Goal: Check status: Check status

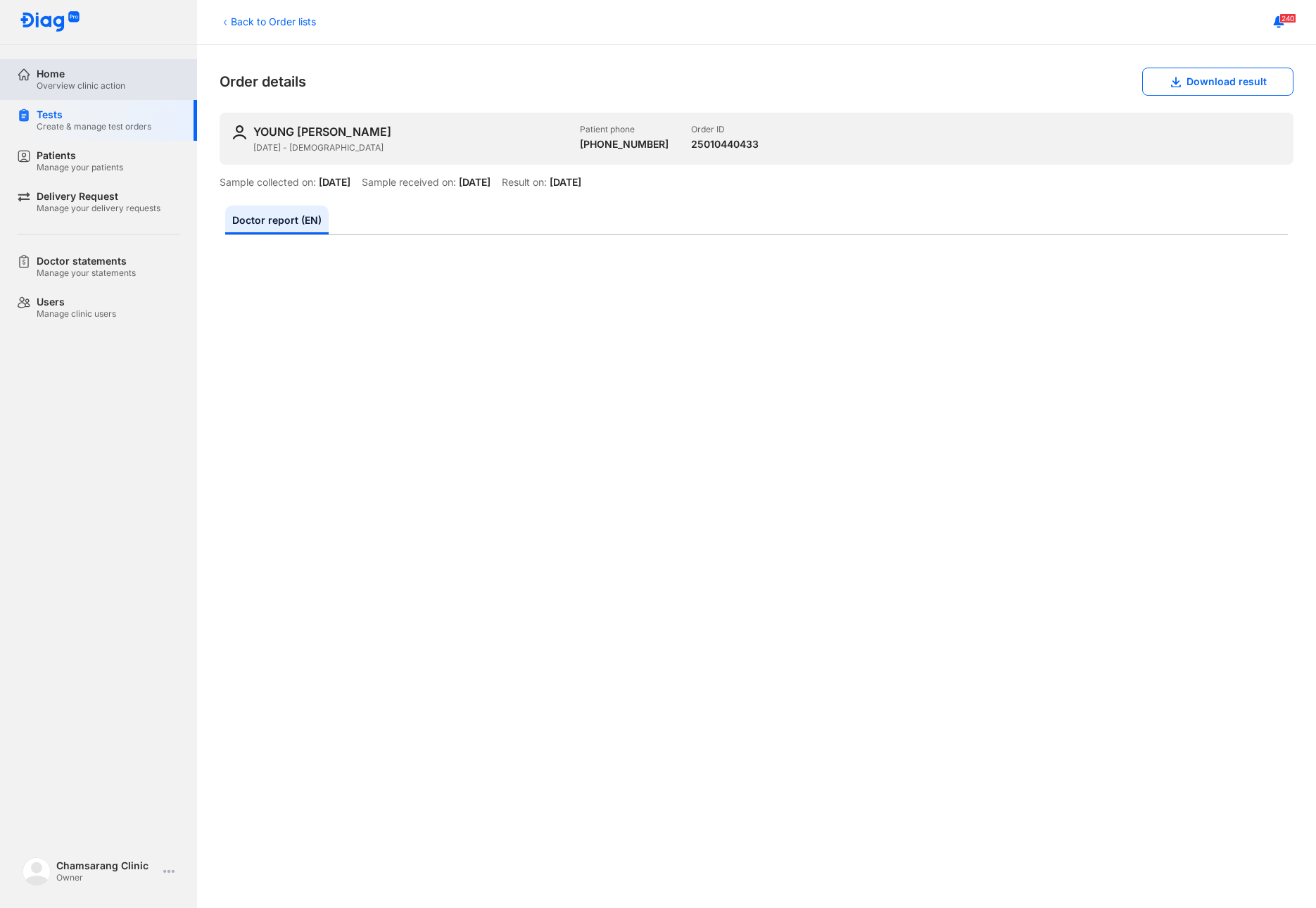
click at [65, 80] on div "Overview clinic action" at bounding box center [80, 86] width 88 height 11
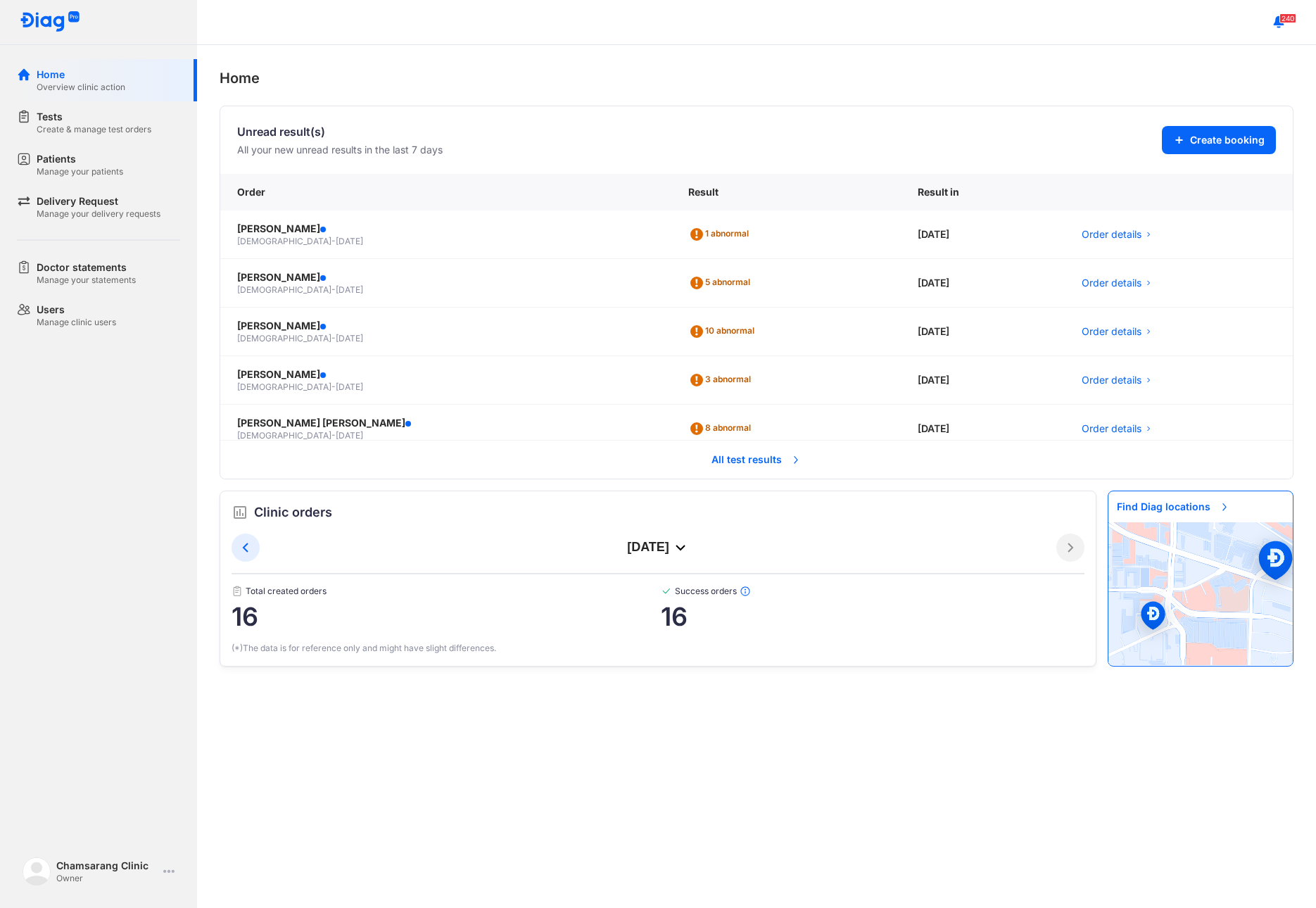
click at [744, 451] on span "All test results" at bounding box center [757, 459] width 107 height 31
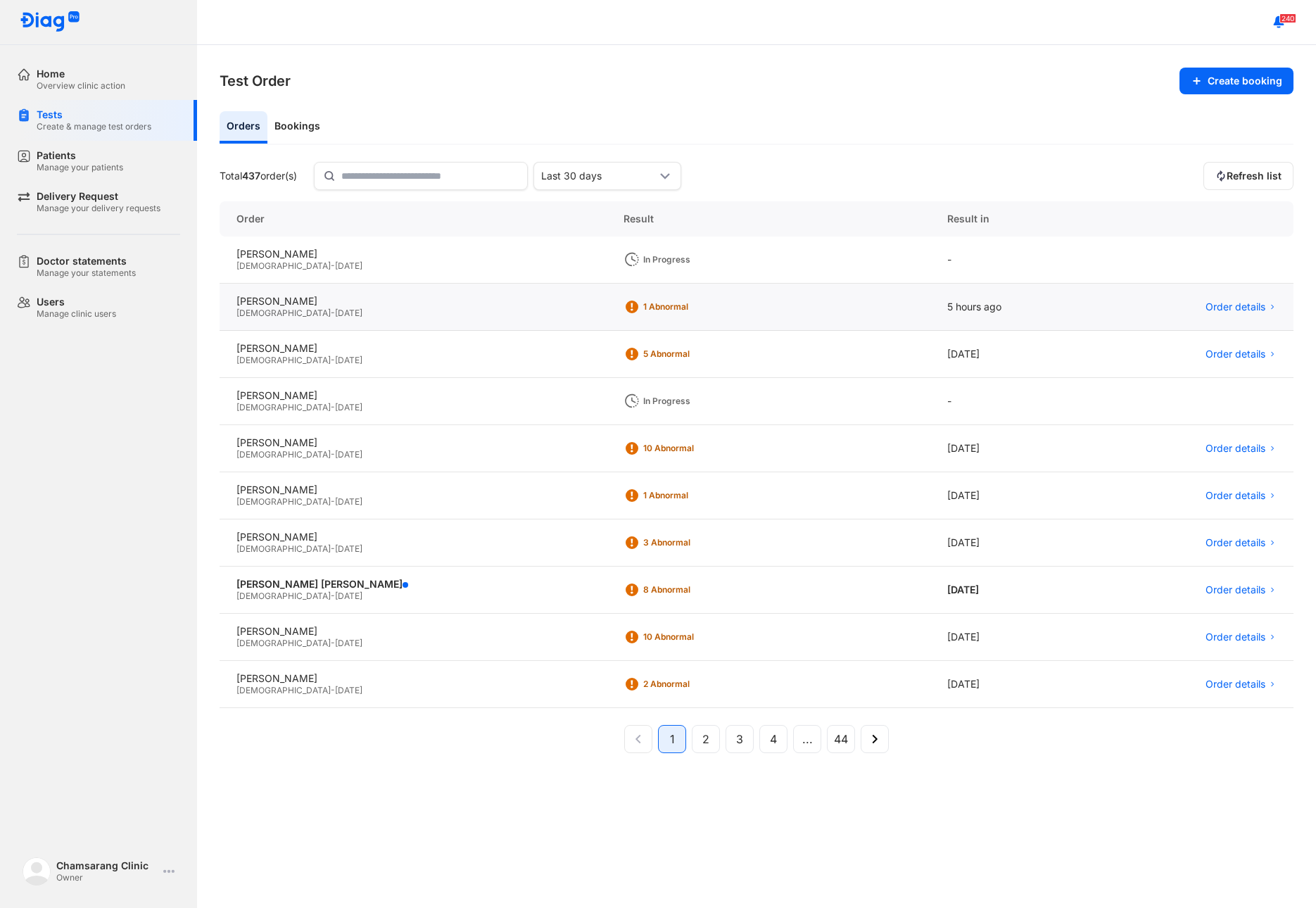
click at [405, 320] on div "[PERSON_NAME][DEMOGRAPHIC_DATA] - [DATE]" at bounding box center [413, 307] width 387 height 47
